Goal: Use online tool/utility: Utilize a website feature to perform a specific function

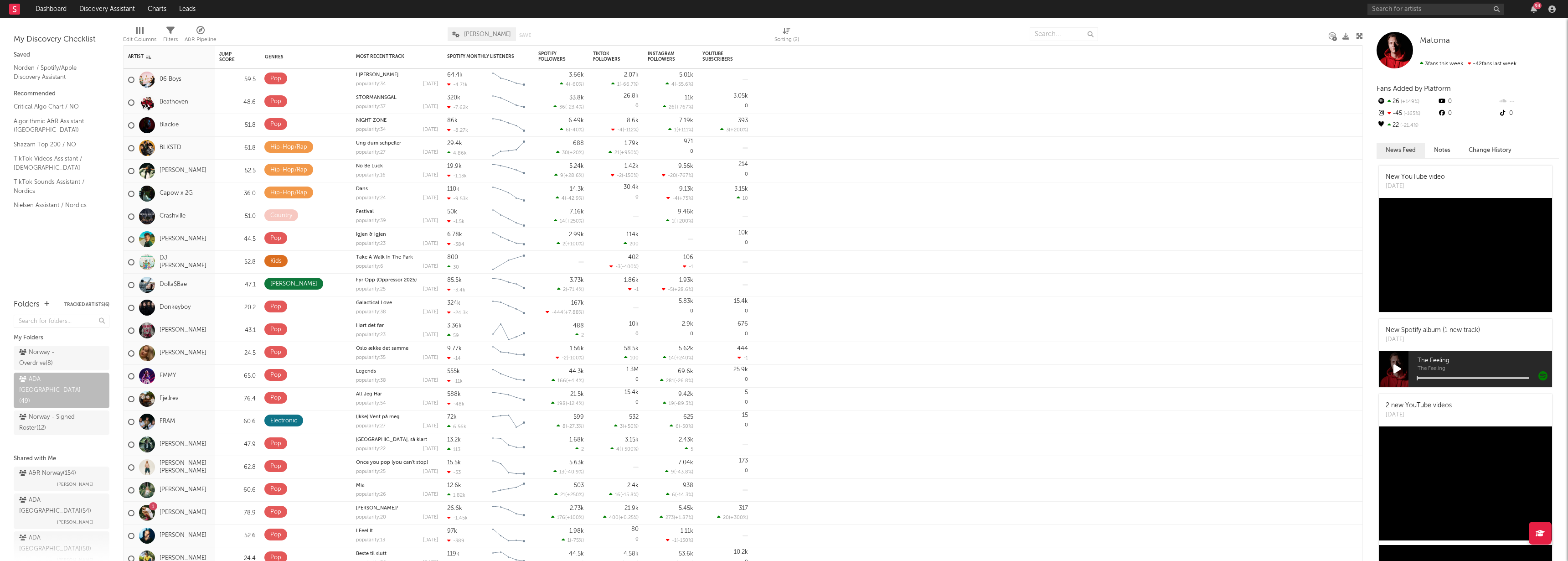
click at [93, 256] on div "My Discovery Checklist Saved Norden / Spotify/Apple Discovery Assistant Recomme…" at bounding box center [61, 154] width 123 height 272
click at [39, 71] on link "Norden / Spotify/Apple Discovery Assistant" at bounding box center [57, 72] width 86 height 19
click at [68, 271] on div "My Discovery Checklist Saved Norden / Spotify/Apple Discovery Assistant Recomme…" at bounding box center [61, 154] width 123 height 272
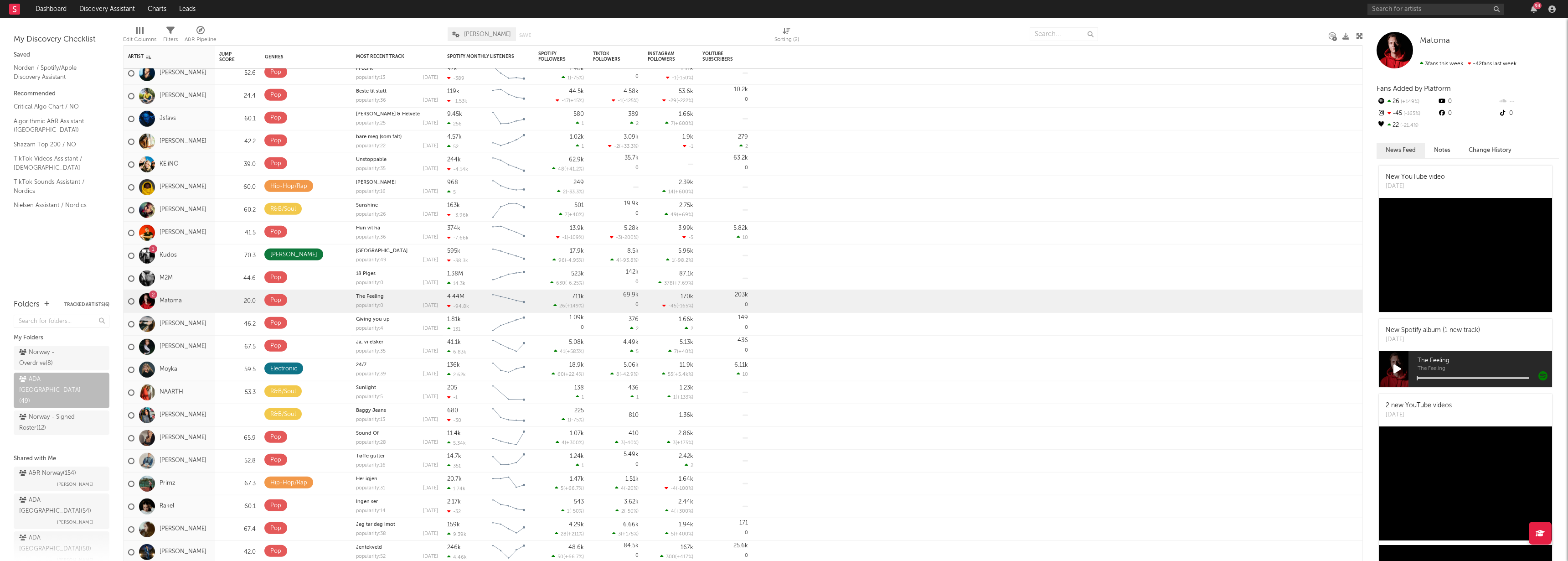
click at [80, 267] on div "My Discovery Checklist Saved Norden / Spotify/Apple Discovery Assistant Recomme…" at bounding box center [61, 154] width 123 height 272
click at [52, 255] on div "My Discovery Checklist Saved Norden / Spotify/Apple Discovery Assistant Recomme…" at bounding box center [61, 154] width 123 height 272
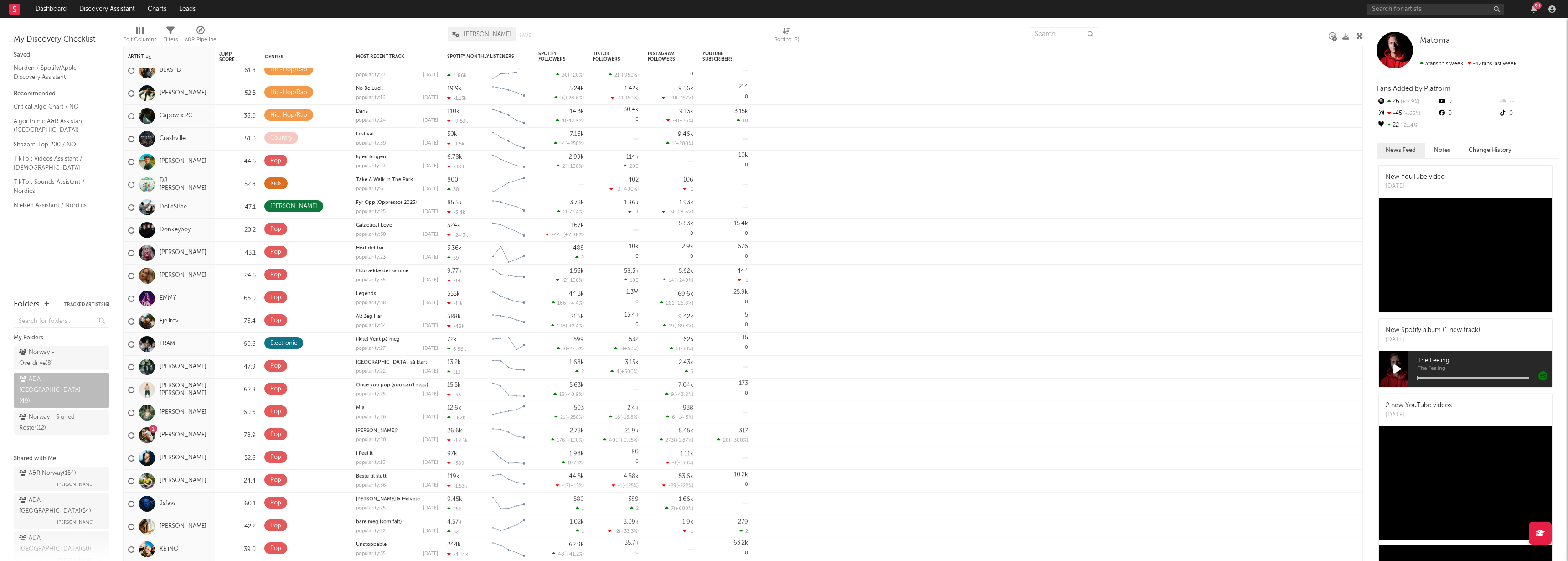
click at [48, 263] on div "My Discovery Checklist Saved Norden / Spotify/Apple Discovery Assistant Recomme…" at bounding box center [61, 154] width 123 height 272
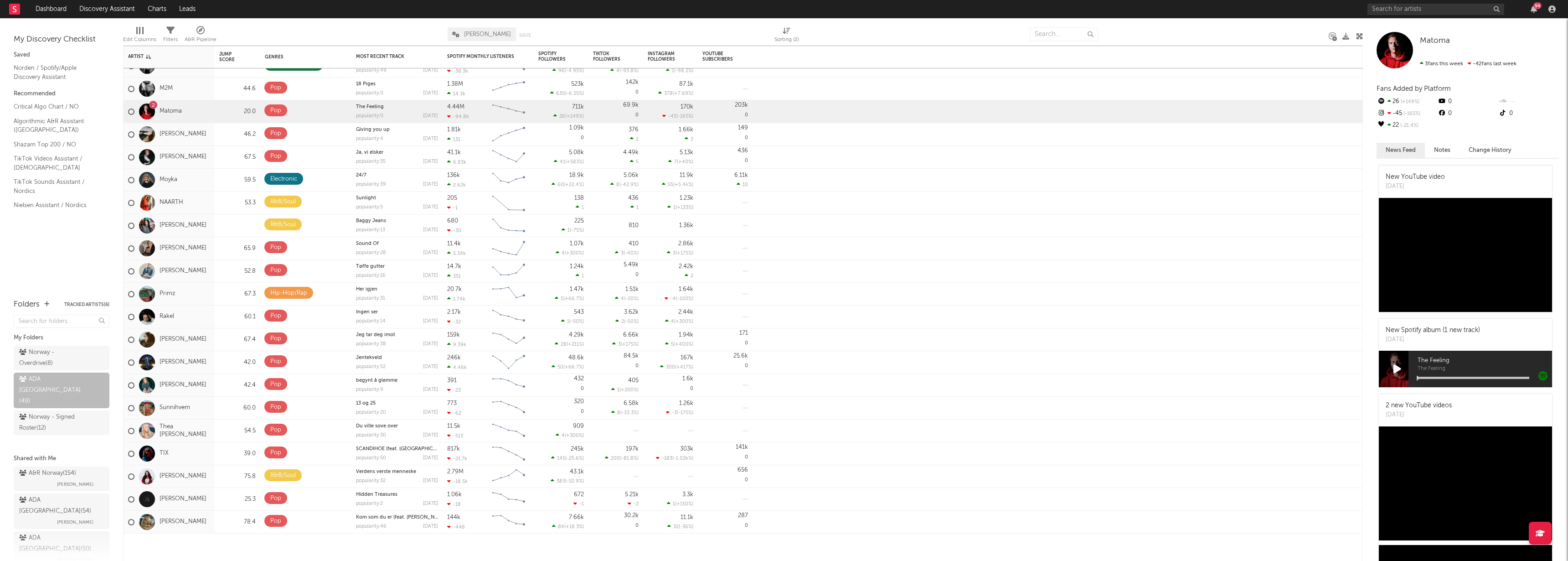
click at [63, 269] on div "My Discovery Checklist Saved Norden / Spotify/Apple Discovery Assistant Recomme…" at bounding box center [61, 154] width 123 height 272
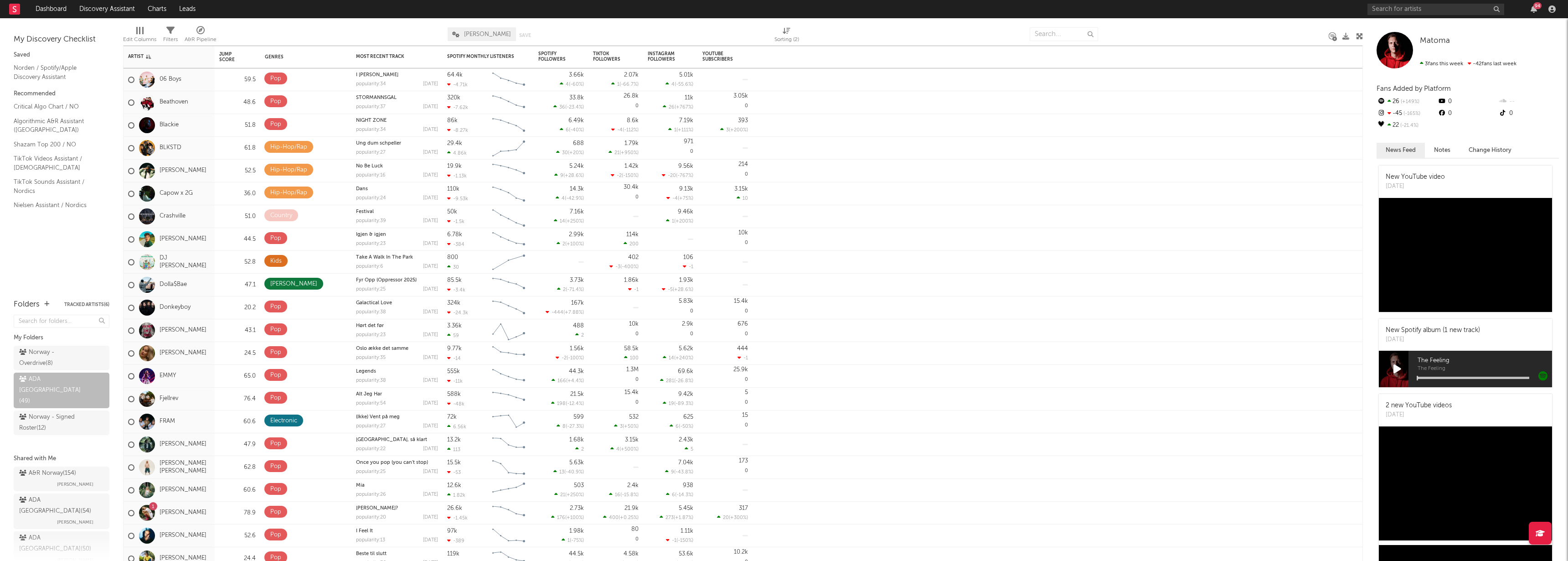
click at [69, 245] on div "My Discovery Checklist Saved Norden / Spotify/Apple Discovery Assistant Recomme…" at bounding box center [61, 154] width 123 height 272
click at [460, 56] on div "Spotify Monthly Listeners" at bounding box center [481, 56] width 68 height 5
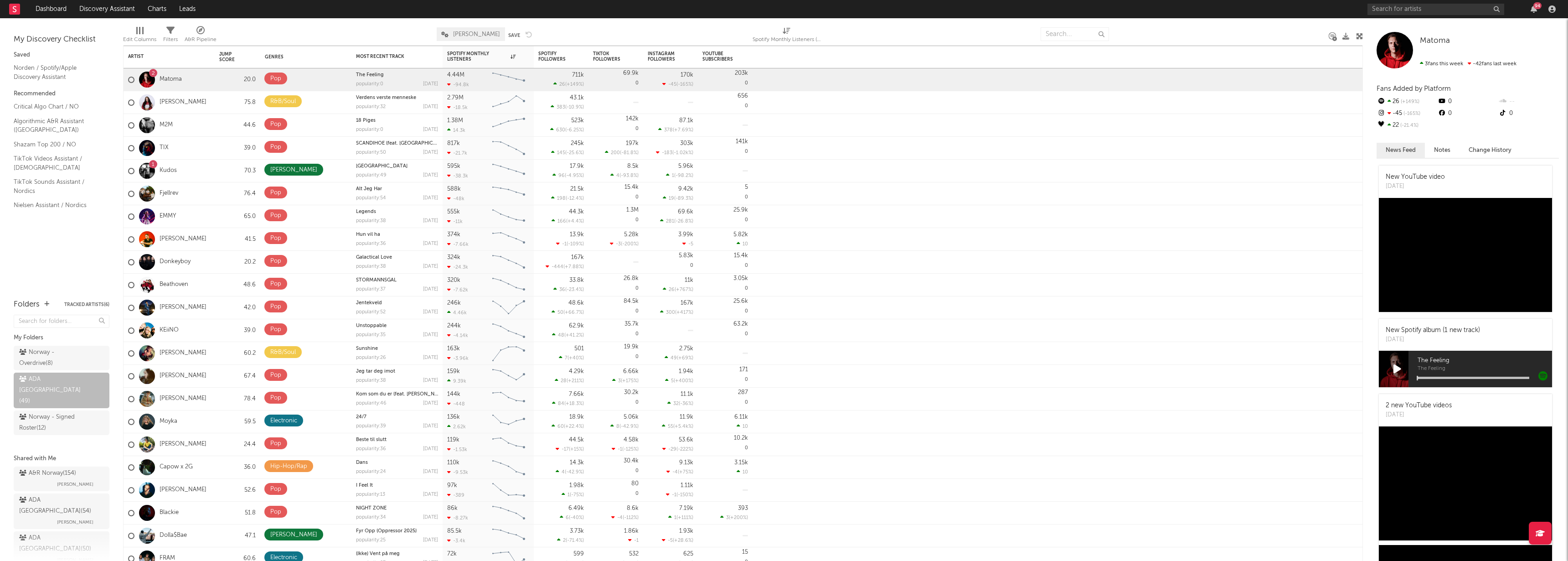
click at [71, 232] on div "My Discovery Checklist Saved Norden / Spotify/Apple Discovery Assistant Recomme…" at bounding box center [61, 154] width 123 height 272
click at [82, 237] on div "My Discovery Checklist Saved Norden / Spotify/Apple Discovery Assistant Recomme…" at bounding box center [61, 154] width 123 height 272
